Goal: Information Seeking & Learning: Learn about a topic

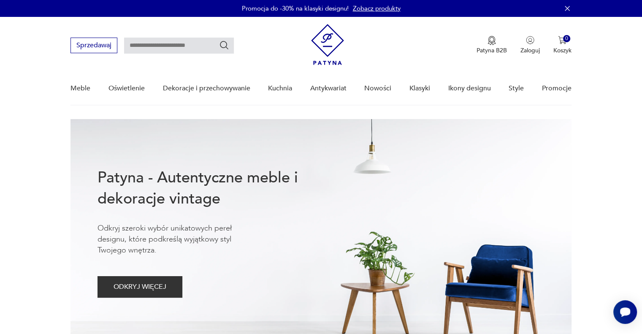
click at [160, 47] on input "text" at bounding box center [179, 46] width 110 height 16
type input "******"
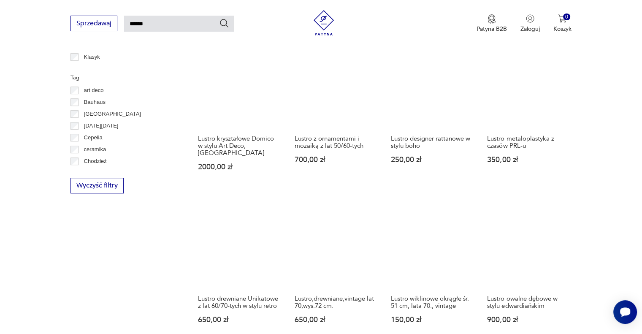
scroll to position [591, 0]
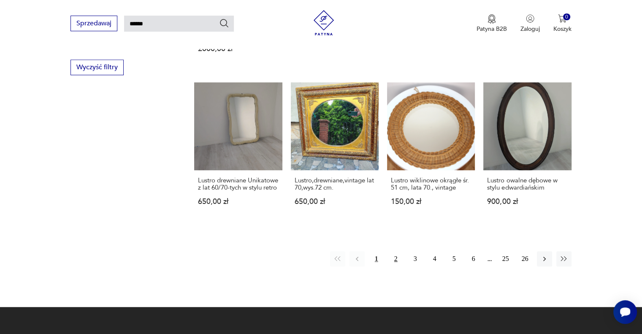
click at [392, 252] on button "2" at bounding box center [395, 258] width 15 height 15
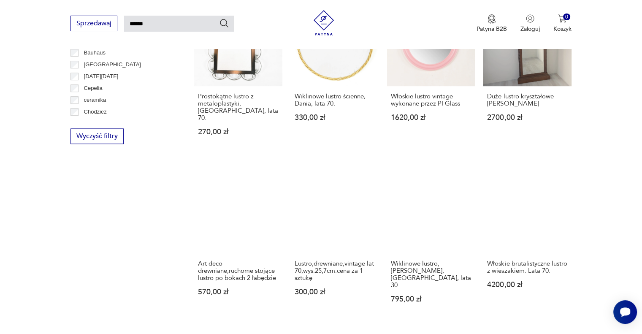
scroll to position [621, 0]
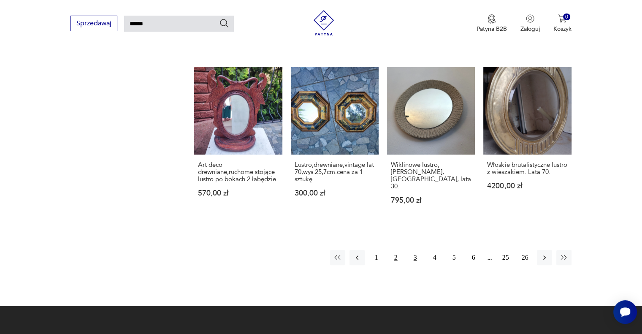
click at [415, 250] on button "3" at bounding box center [415, 257] width 15 height 15
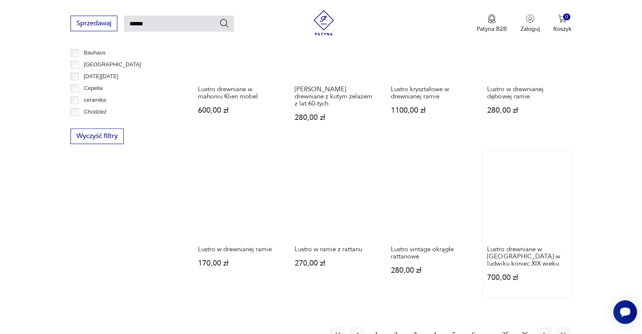
scroll to position [621, 0]
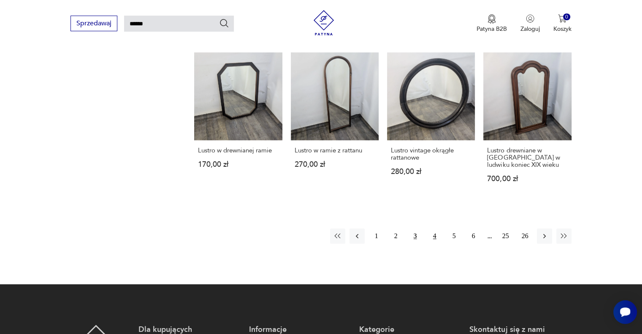
click at [437, 228] on button "4" at bounding box center [434, 235] width 15 height 15
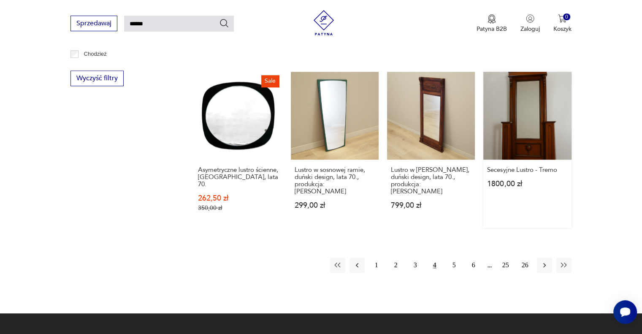
scroll to position [621, 0]
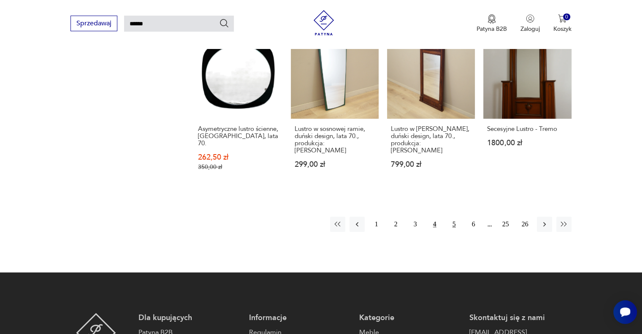
click at [454, 217] on button "5" at bounding box center [454, 224] width 15 height 15
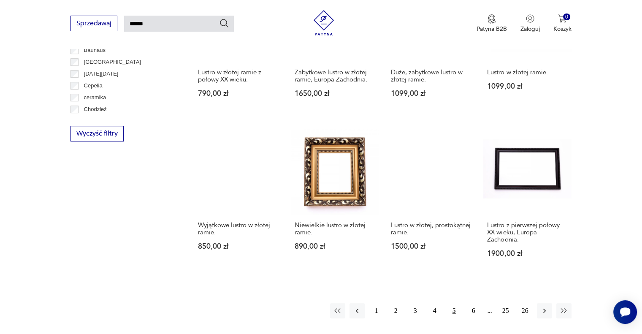
scroll to position [623, 0]
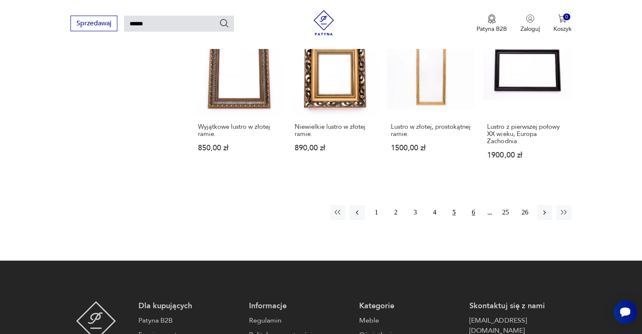
click at [471, 211] on button "6" at bounding box center [473, 212] width 15 height 15
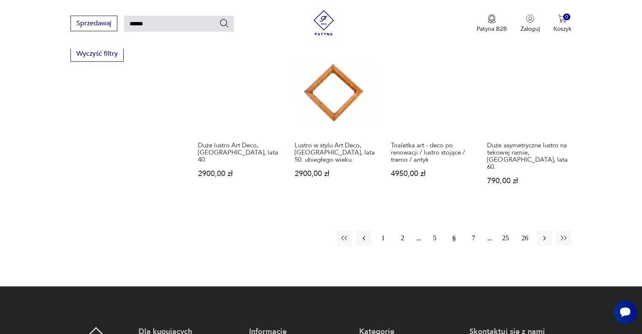
scroll to position [621, 0]
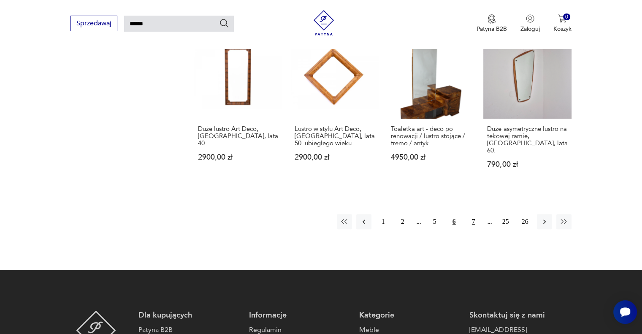
click at [473, 215] on button "7" at bounding box center [473, 221] width 15 height 15
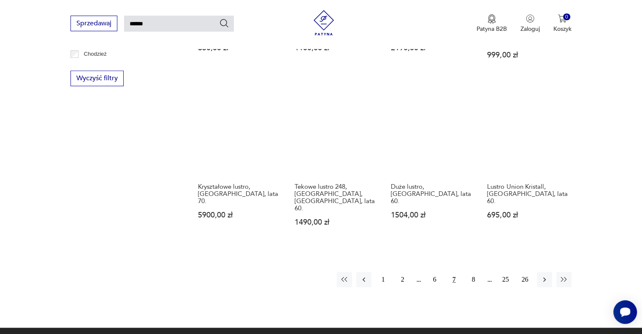
scroll to position [621, 0]
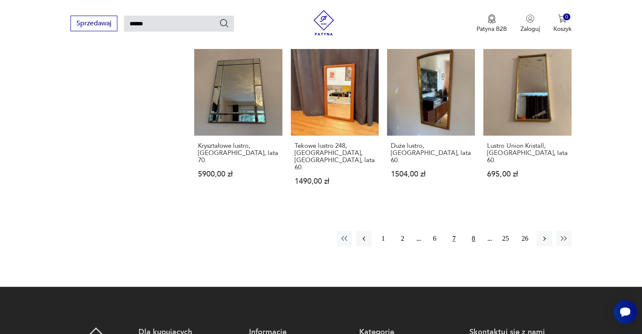
click at [473, 231] on button "8" at bounding box center [473, 238] width 15 height 15
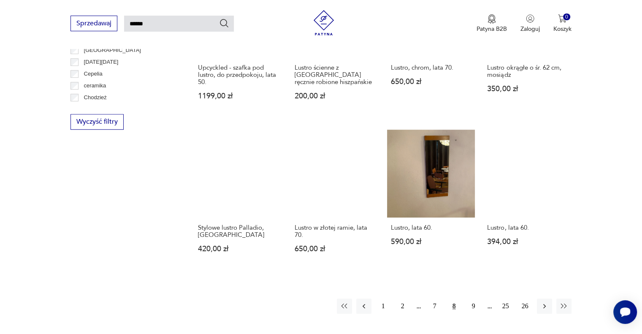
scroll to position [621, 0]
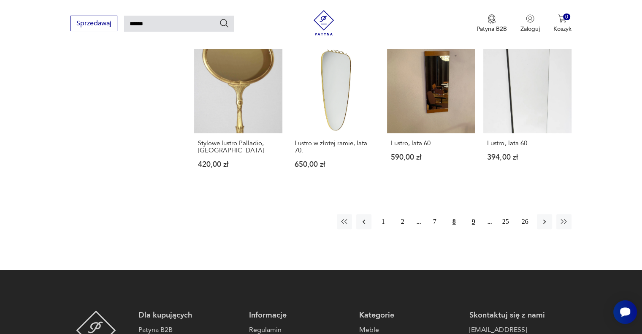
click at [474, 222] on button "9" at bounding box center [473, 221] width 15 height 15
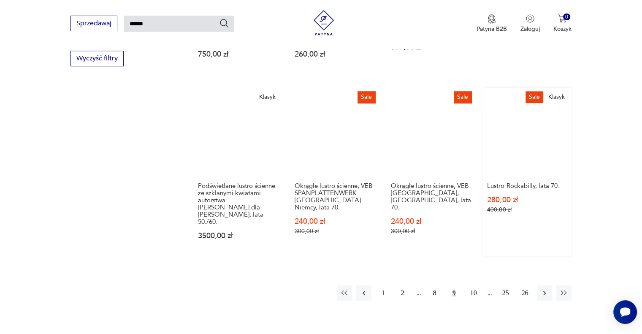
scroll to position [621, 0]
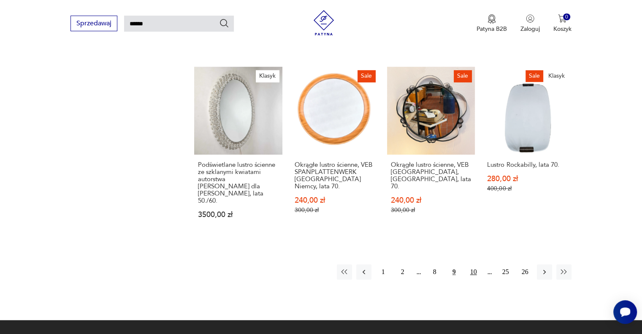
click at [472, 264] on button "10" at bounding box center [473, 271] width 15 height 15
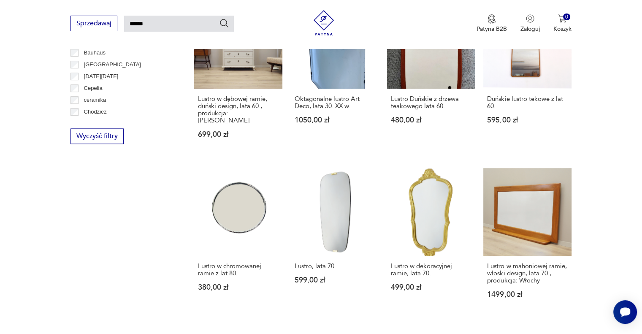
scroll to position [621, 0]
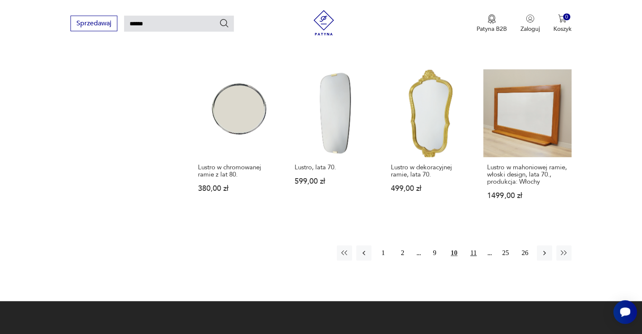
click at [471, 245] on button "11" at bounding box center [473, 252] width 15 height 15
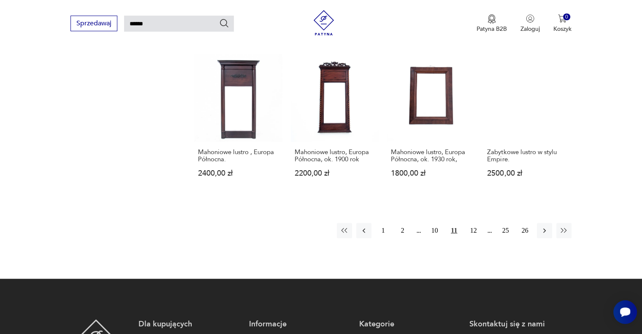
scroll to position [621, 0]
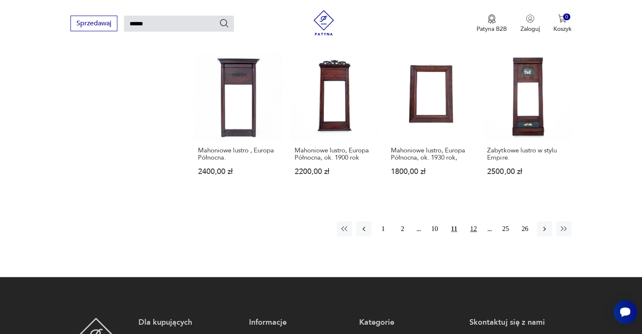
click at [470, 221] on button "12" at bounding box center [473, 228] width 15 height 15
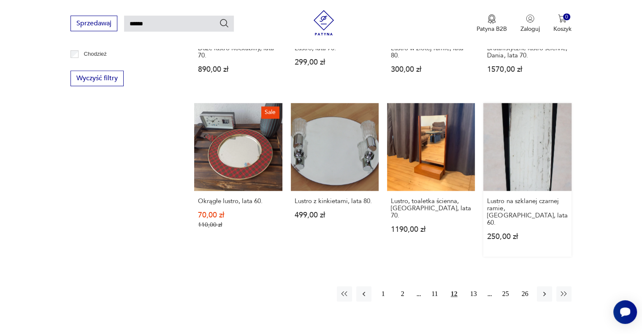
scroll to position [621, 0]
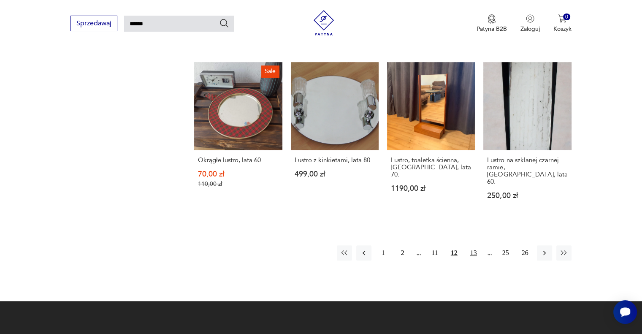
click at [473, 245] on button "13" at bounding box center [473, 252] width 15 height 15
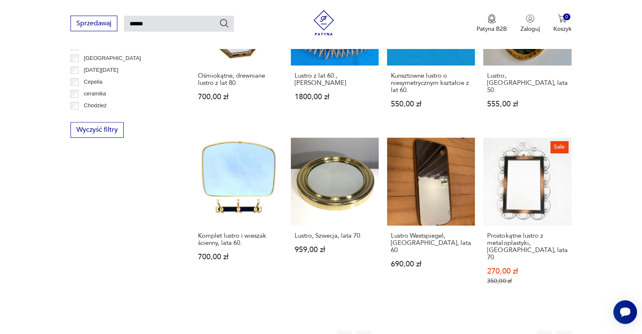
scroll to position [627, 0]
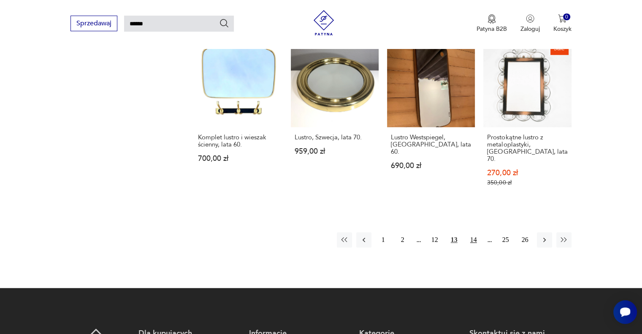
click at [475, 232] on button "14" at bounding box center [473, 239] width 15 height 15
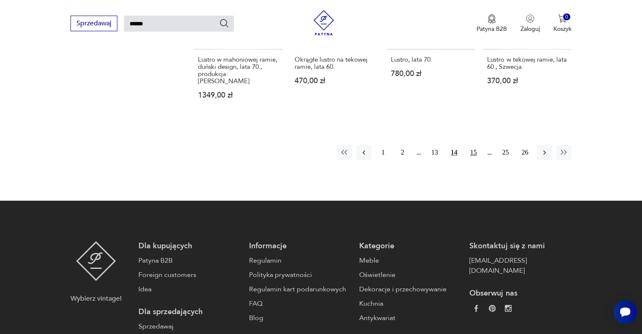
click at [472, 145] on button "15" at bounding box center [473, 152] width 15 height 15
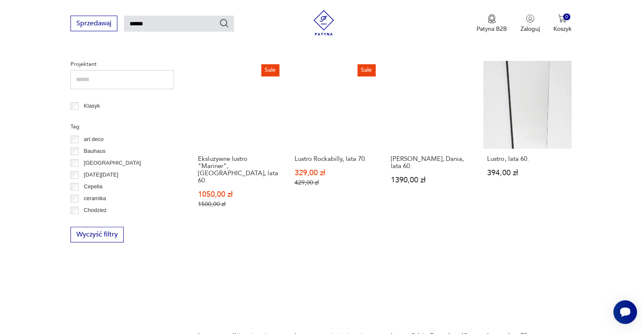
scroll to position [621, 0]
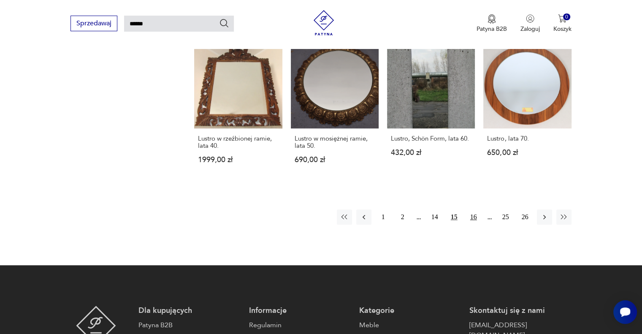
click at [473, 209] on button "16" at bounding box center [473, 216] width 15 height 15
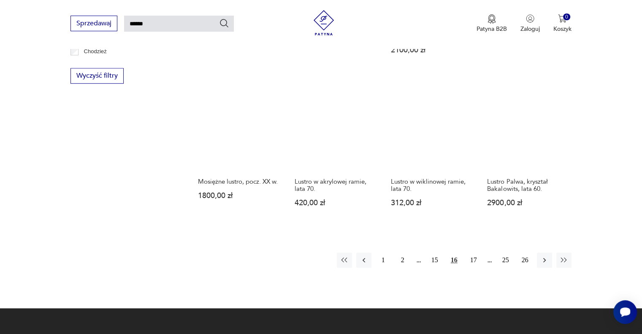
scroll to position [621, 0]
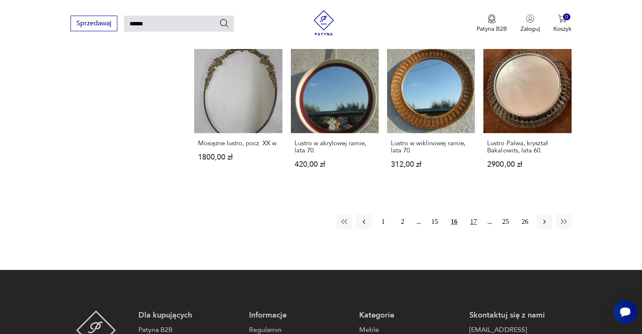
click at [474, 214] on button "17" at bounding box center [473, 221] width 15 height 15
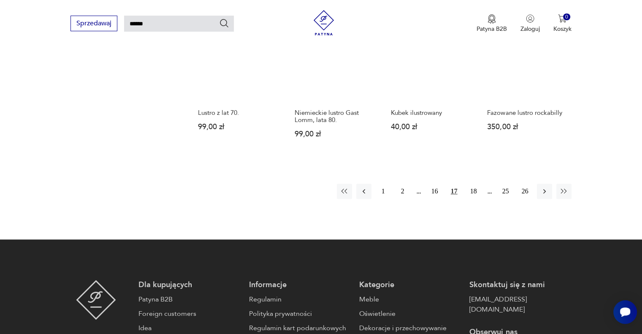
scroll to position [719, 0]
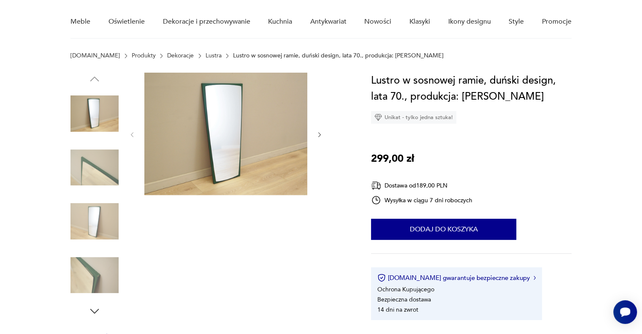
scroll to position [98, 0]
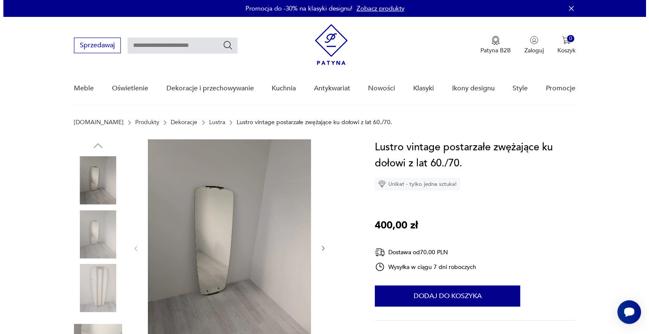
scroll to position [98, 0]
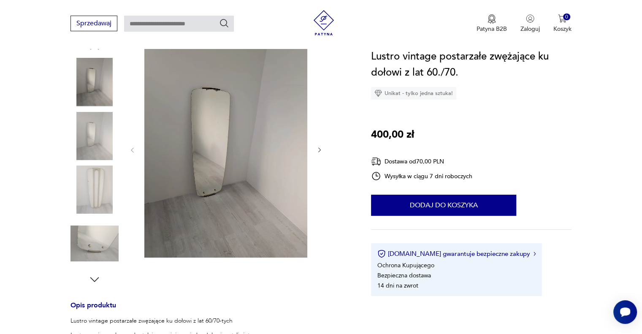
click at [216, 147] on img at bounding box center [225, 149] width 163 height 217
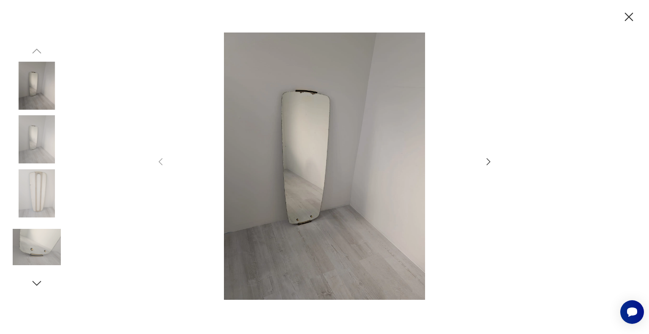
click at [486, 155] on div at bounding box center [324, 167] width 338 height 269
click at [488, 163] on icon "button" at bounding box center [488, 162] width 10 height 10
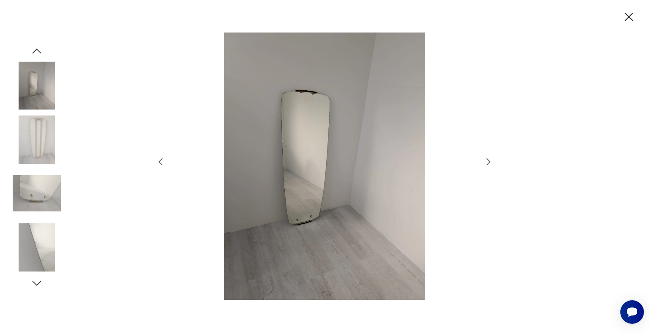
click at [488, 163] on icon "button" at bounding box center [488, 162] width 10 height 10
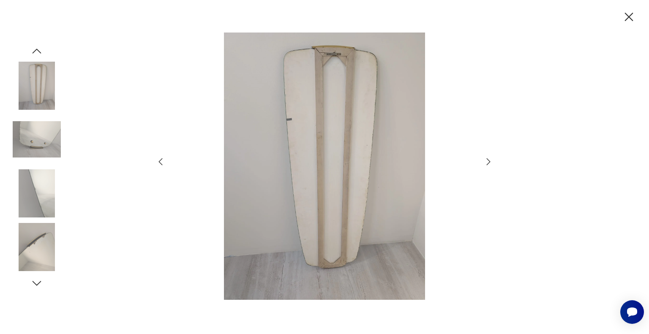
click at [488, 163] on icon "button" at bounding box center [488, 162] width 10 height 10
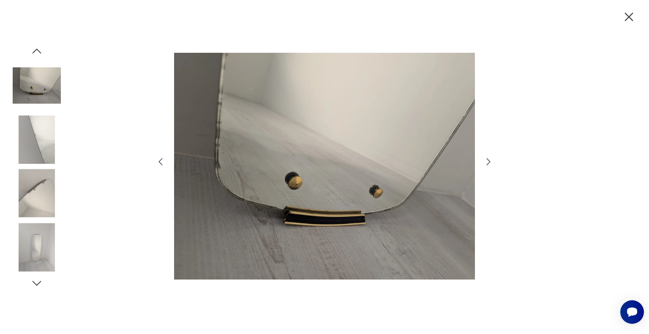
click at [487, 163] on icon "button" at bounding box center [488, 162] width 10 height 10
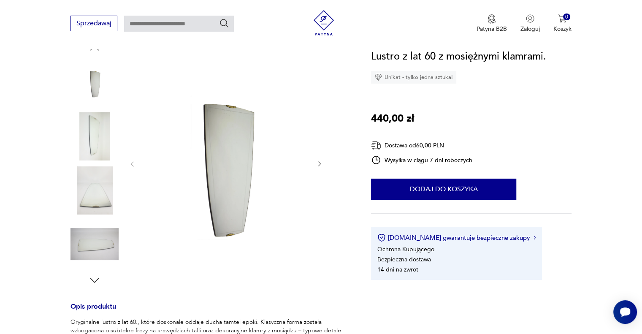
click at [92, 141] on img at bounding box center [95, 136] width 48 height 48
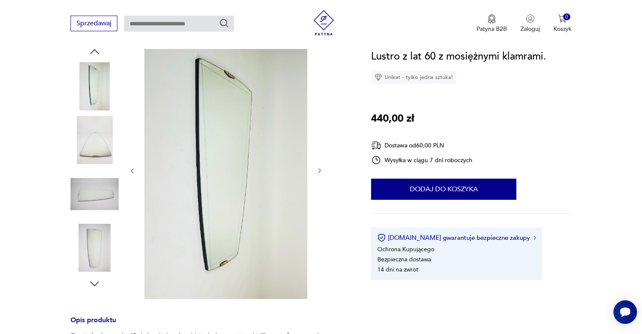
click at [324, 172] on div at bounding box center [211, 171] width 280 height 260
click at [322, 172] on icon "button" at bounding box center [319, 170] width 7 height 7
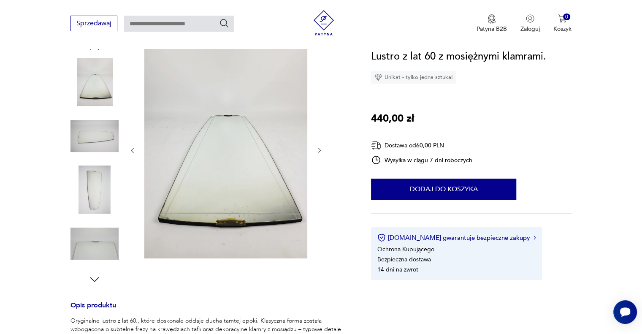
click at [322, 172] on div at bounding box center [226, 150] width 194 height 219
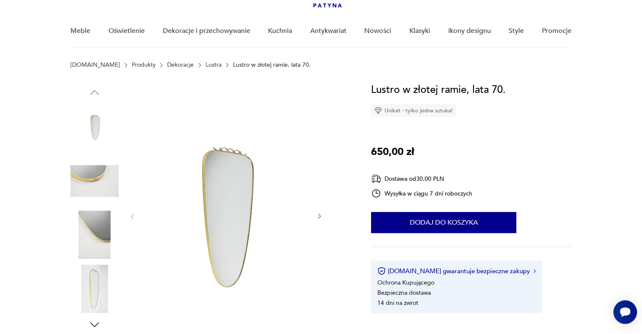
scroll to position [98, 0]
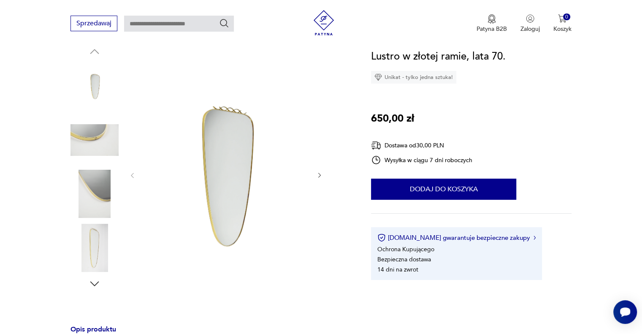
click at [95, 176] on img at bounding box center [95, 194] width 48 height 48
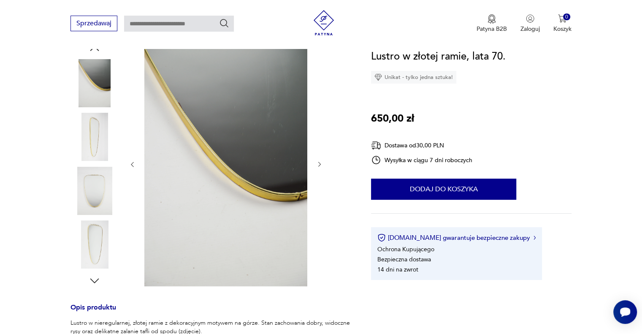
click at [89, 137] on img at bounding box center [95, 137] width 48 height 48
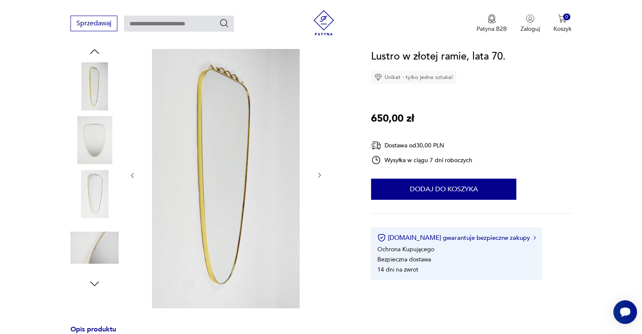
click at [320, 175] on icon "button" at bounding box center [319, 175] width 7 height 7
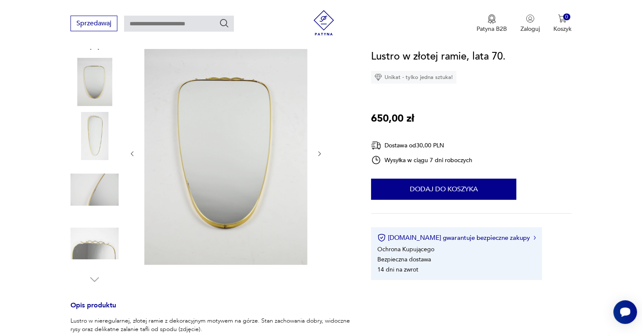
click at [320, 175] on div at bounding box center [226, 153] width 194 height 225
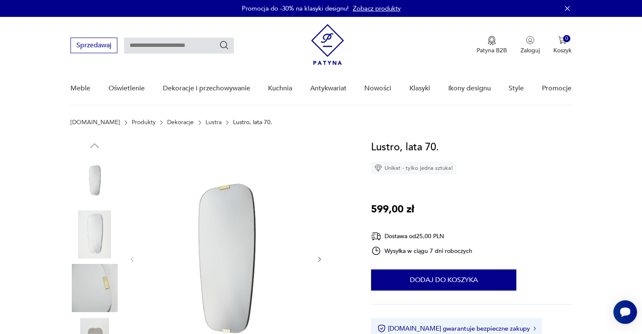
click at [323, 263] on div at bounding box center [211, 261] width 280 height 245
click at [321, 261] on icon "button" at bounding box center [319, 259] width 7 height 7
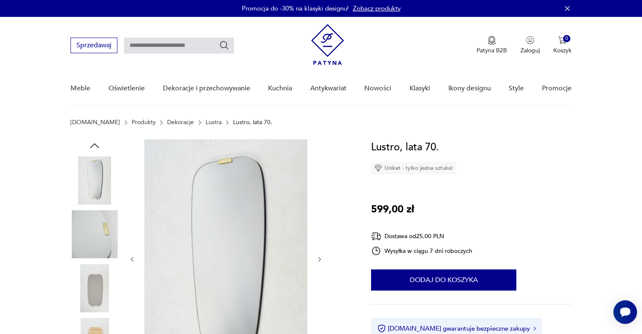
click at [320, 260] on icon "button" at bounding box center [319, 259] width 3 height 5
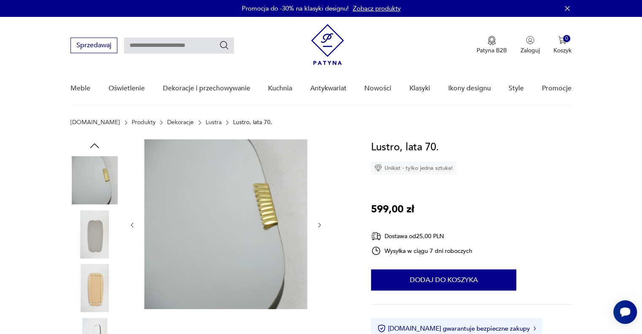
click at [320, 260] on div at bounding box center [226, 224] width 194 height 171
click at [319, 258] on div at bounding box center [226, 224] width 194 height 171
click at [317, 228] on icon "button" at bounding box center [319, 225] width 7 height 7
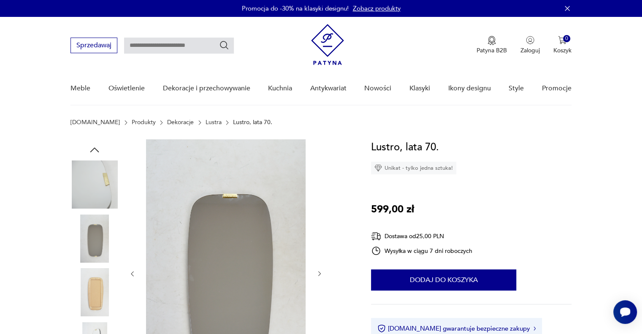
click at [316, 226] on div at bounding box center [226, 273] width 194 height 269
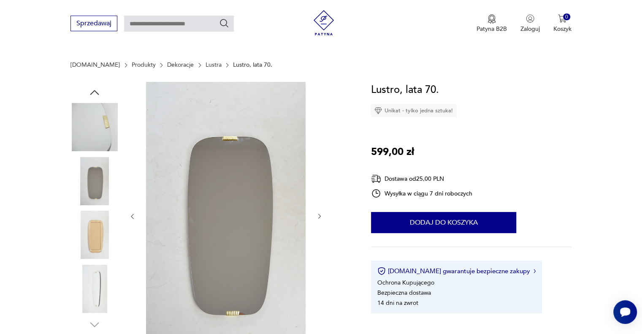
scroll to position [98, 0]
